Goal: Information Seeking & Learning: Learn about a topic

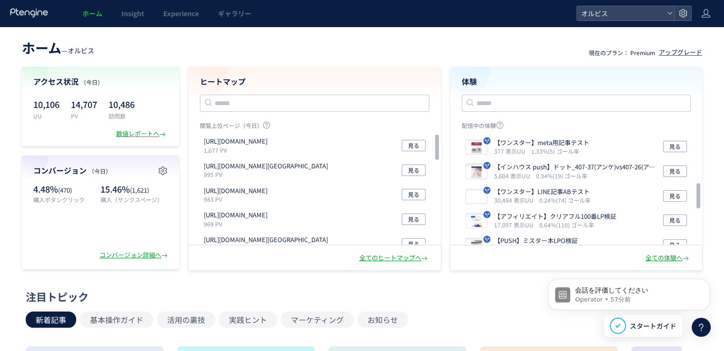
scroll to position [222, 0]
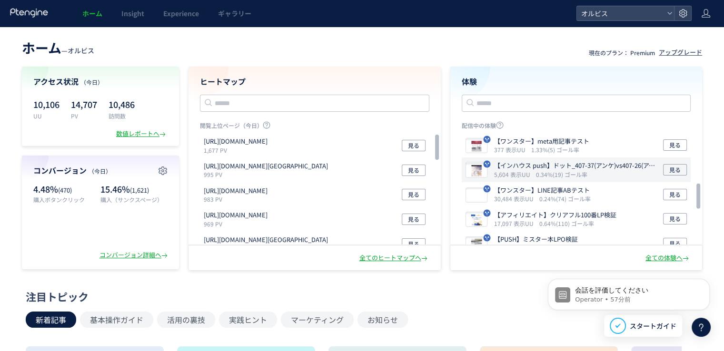
click at [561, 173] on icon "0.34%(19) ゴール率" at bounding box center [561, 174] width 51 height 8
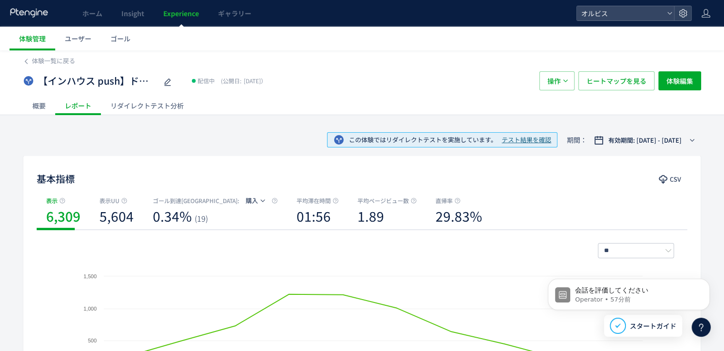
click at [464, 112] on div "概要 レポート リダイレクトテスト分析" at bounding box center [362, 105] width 679 height 19
click at [604, 84] on span "ヒートマップを見る" at bounding box center [617, 80] width 60 height 19
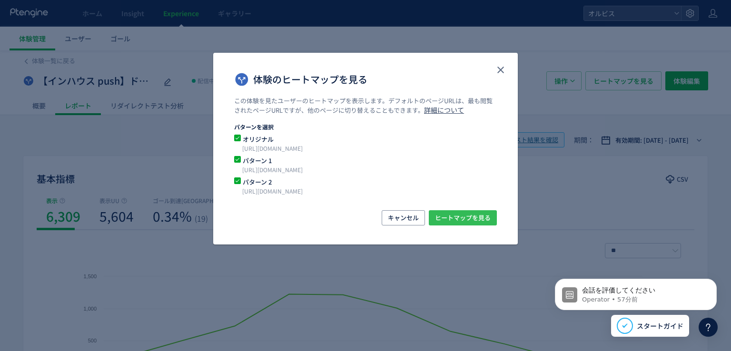
click at [448, 214] on span "ヒートマップを見る" at bounding box center [463, 217] width 56 height 15
click at [501, 69] on use "close" at bounding box center [501, 70] width 7 height 7
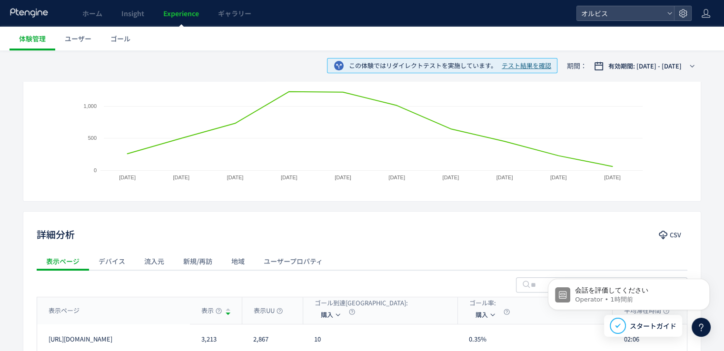
scroll to position [318, 0]
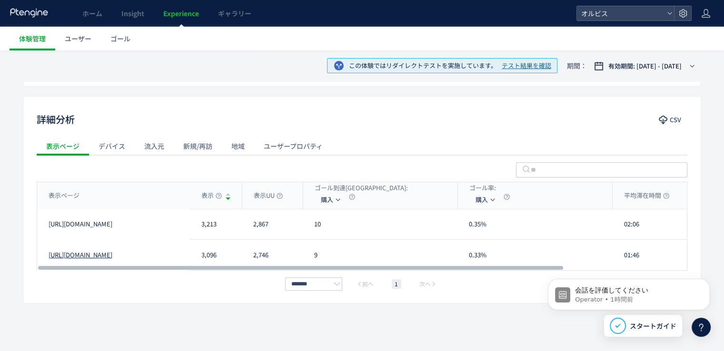
click at [110, 258] on link "[URL][DOMAIN_NAME]" at bounding box center [81, 255] width 64 height 9
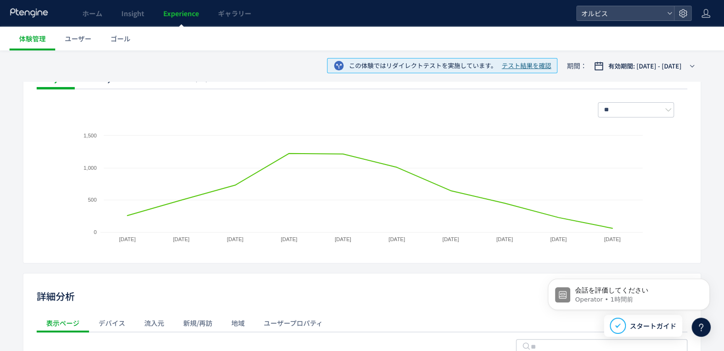
scroll to position [0, 0]
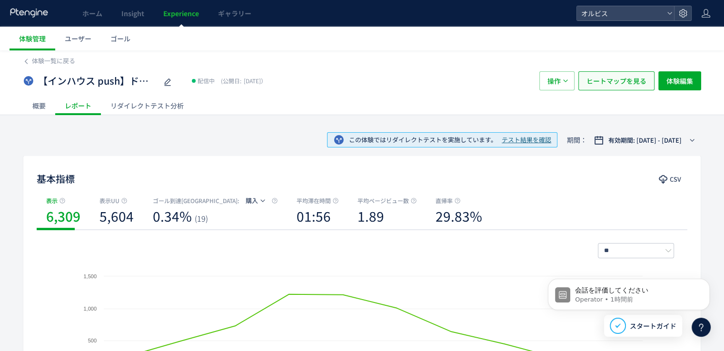
click at [603, 85] on span "ヒートマップを見る" at bounding box center [617, 80] width 60 height 19
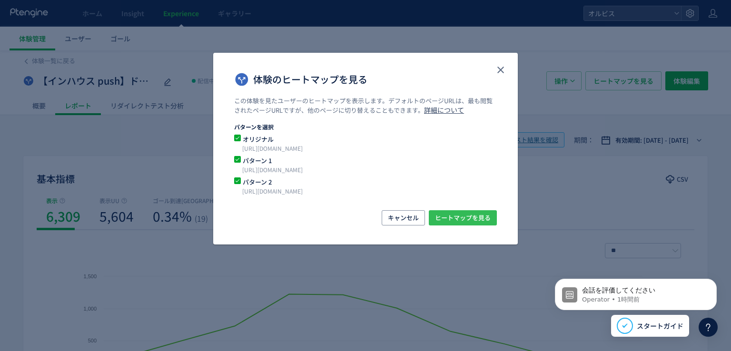
click at [474, 219] on span "ヒートマップを見る" at bounding box center [463, 217] width 56 height 15
click at [504, 71] on icon "close" at bounding box center [500, 69] width 11 height 11
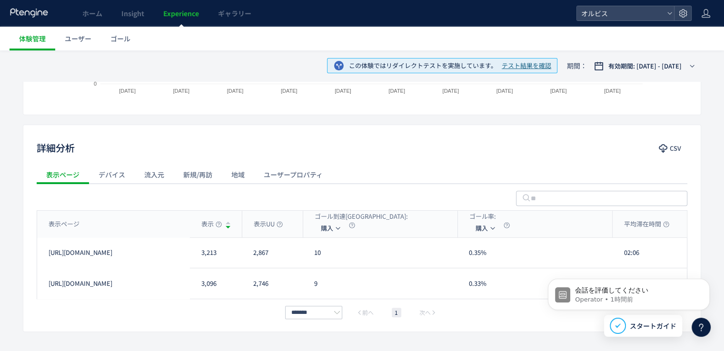
scroll to position [286, 0]
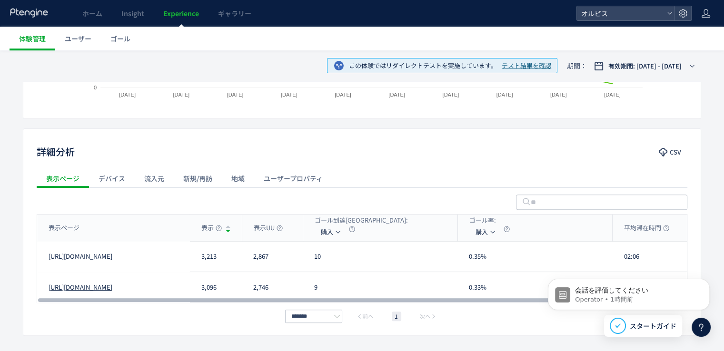
click at [112, 283] on link "[URL][DOMAIN_NAME]" at bounding box center [81, 287] width 64 height 9
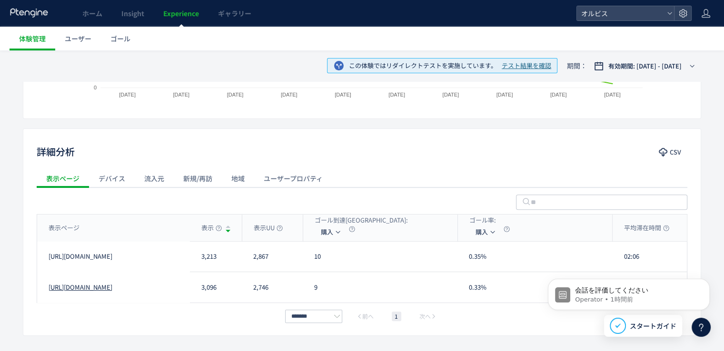
scroll to position [136, 0]
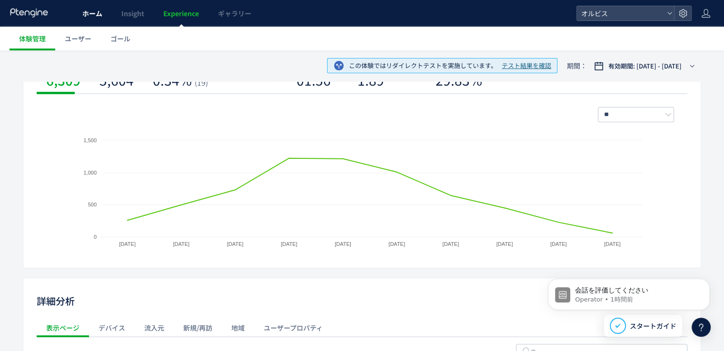
click at [95, 13] on span "ホーム" at bounding box center [92, 14] width 20 height 10
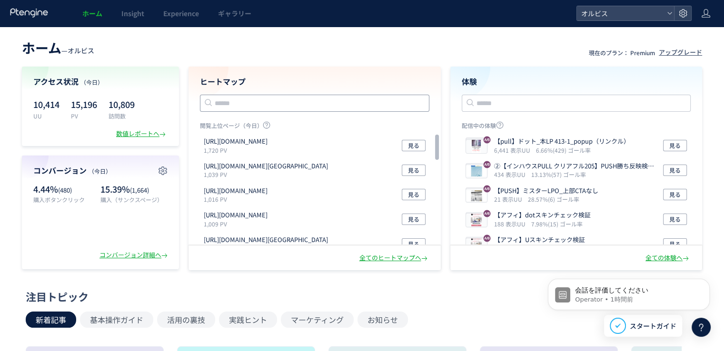
click at [269, 103] on input "text" at bounding box center [315, 103] width 230 height 17
paste input "**********"
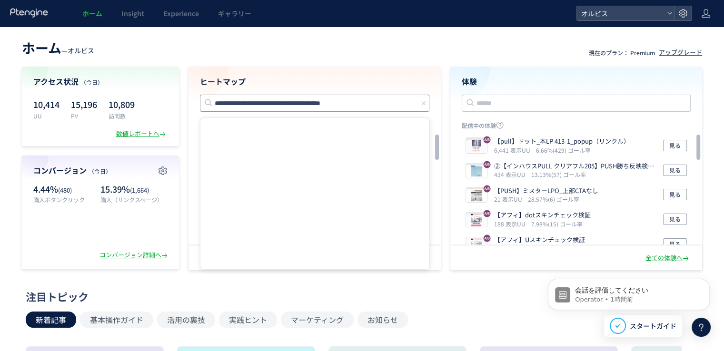
type input "**********"
click at [361, 70] on div "**********" at bounding box center [315, 156] width 252 height 179
click at [357, 107] on input "**********" at bounding box center [315, 103] width 230 height 17
click at [358, 79] on h4 "ヒートマップ" at bounding box center [315, 81] width 230 height 11
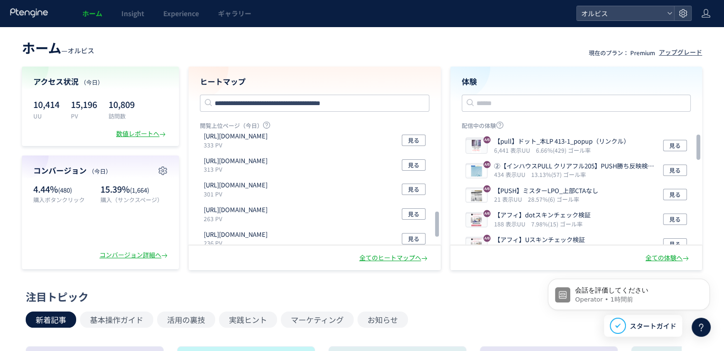
scroll to position [350, 0]
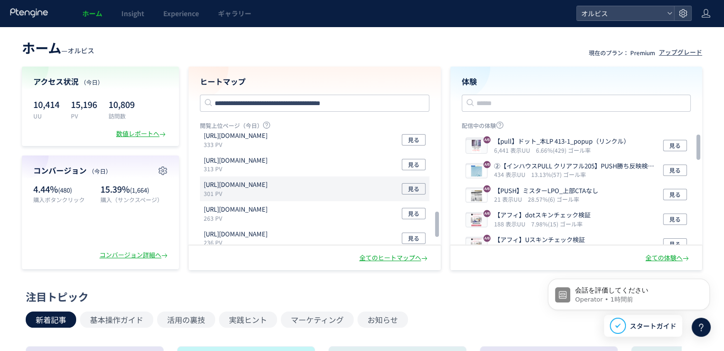
click at [344, 184] on div "[URL][DOMAIN_NAME] 301 PV 見る" at bounding box center [315, 189] width 230 height 25
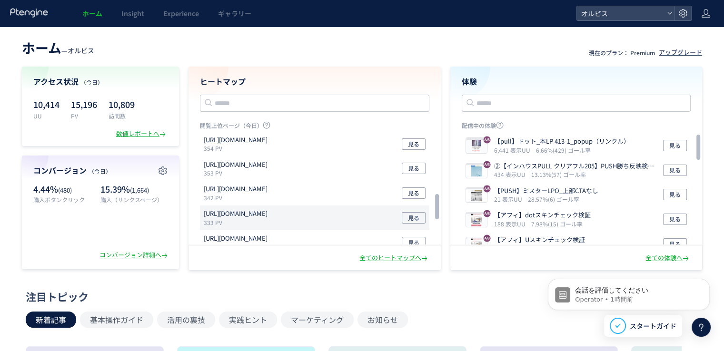
scroll to position [260, 0]
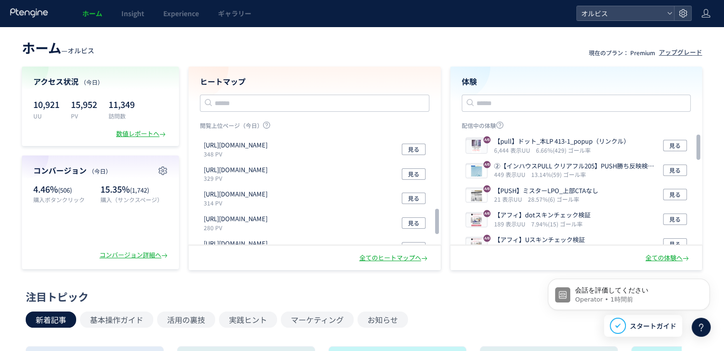
scroll to position [337, 0]
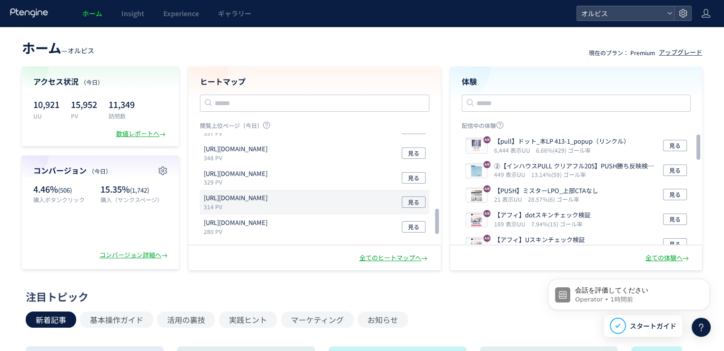
click at [268, 200] on p "[URL][DOMAIN_NAME]" at bounding box center [236, 198] width 64 height 9
